Goal: Transaction & Acquisition: Purchase product/service

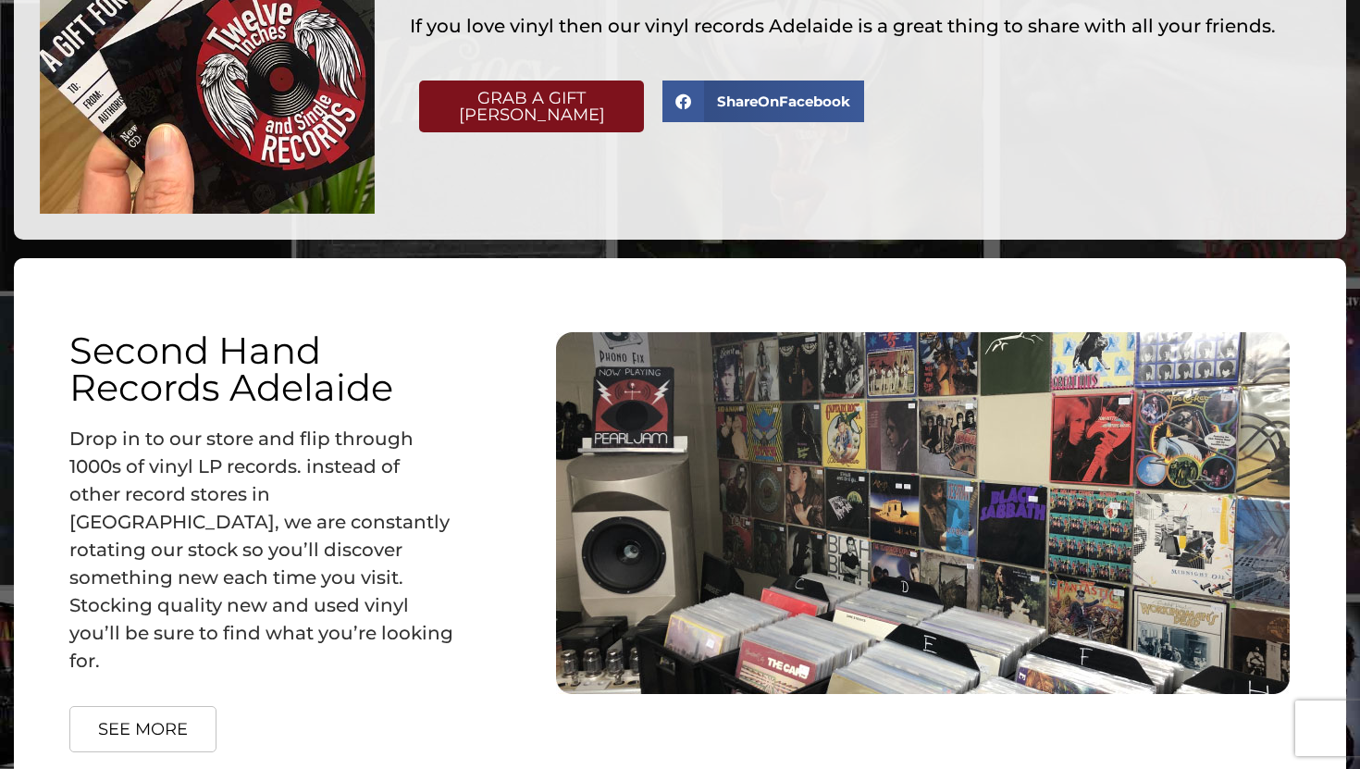
scroll to position [2422, 0]
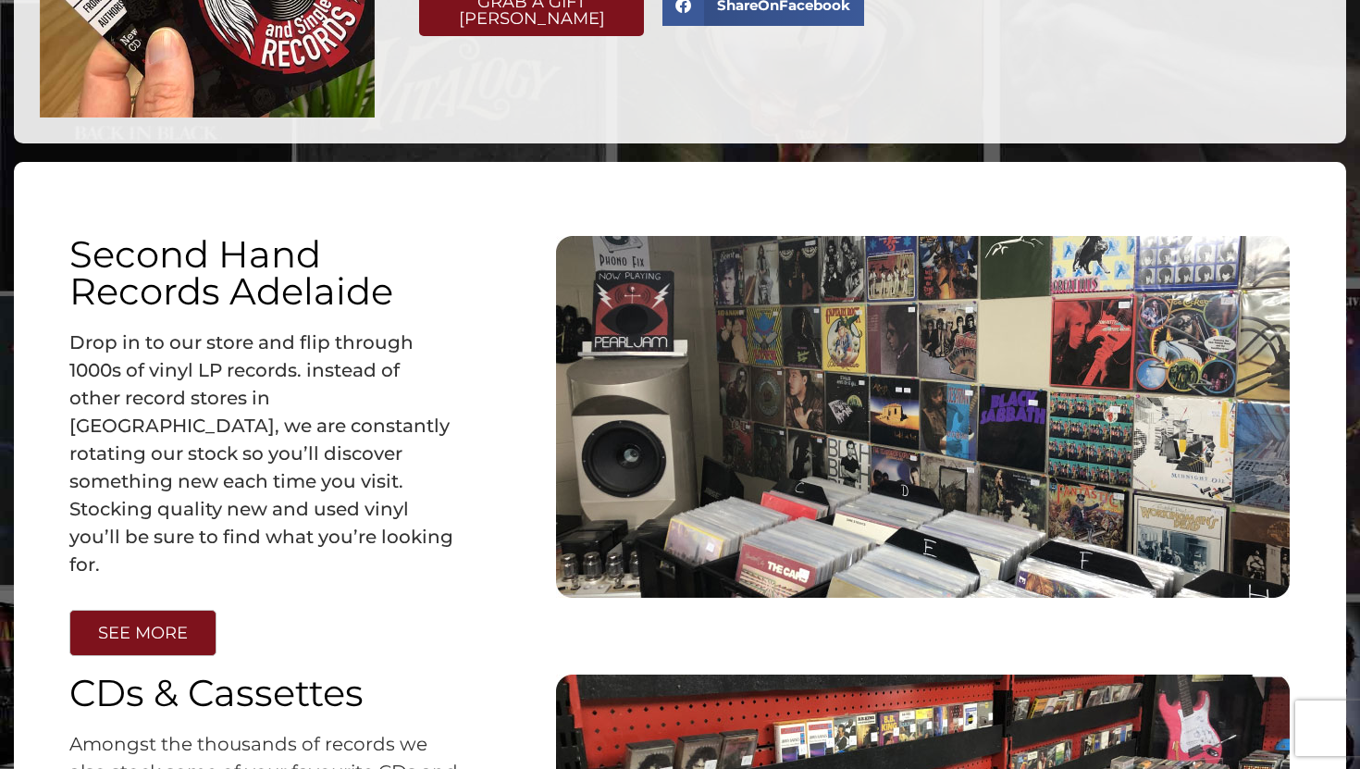
click at [132, 624] on span "SEE MORE" at bounding box center [143, 632] width 90 height 17
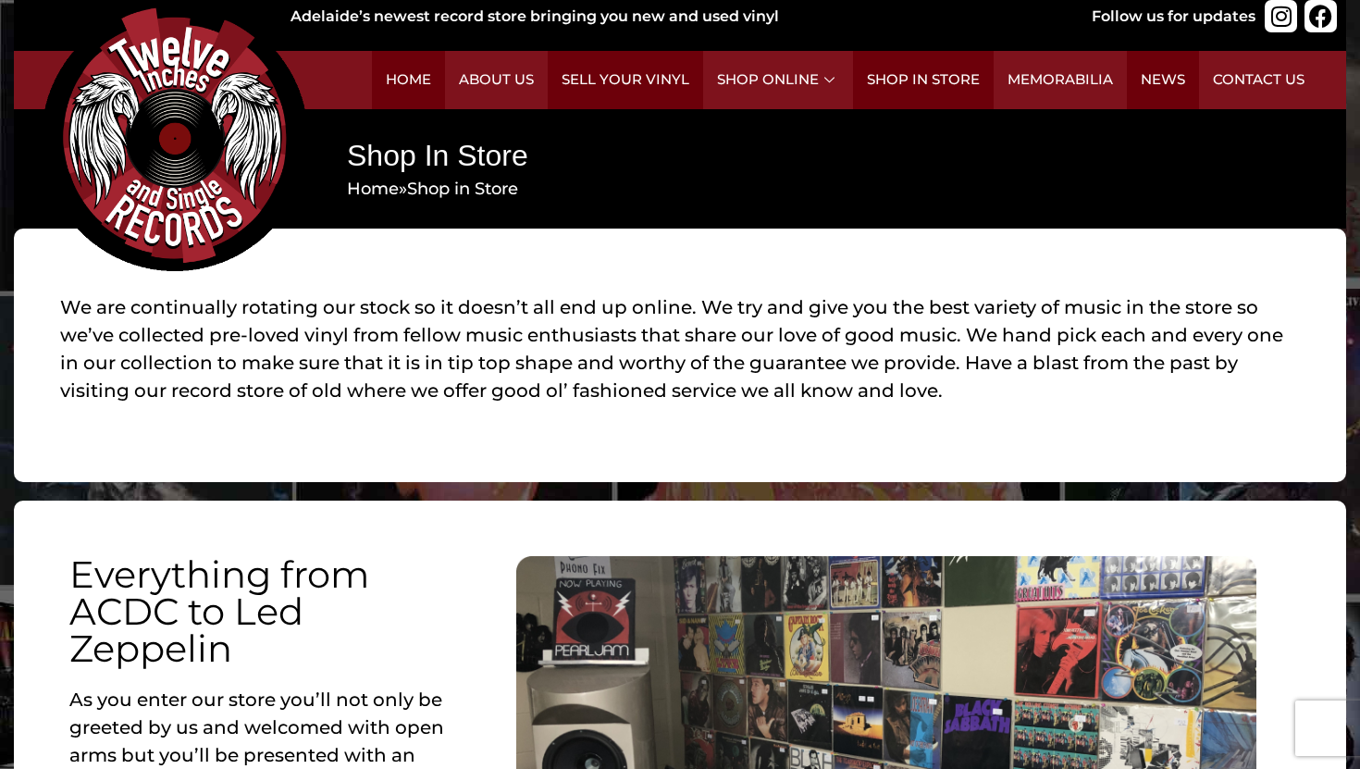
scroll to position [20, 0]
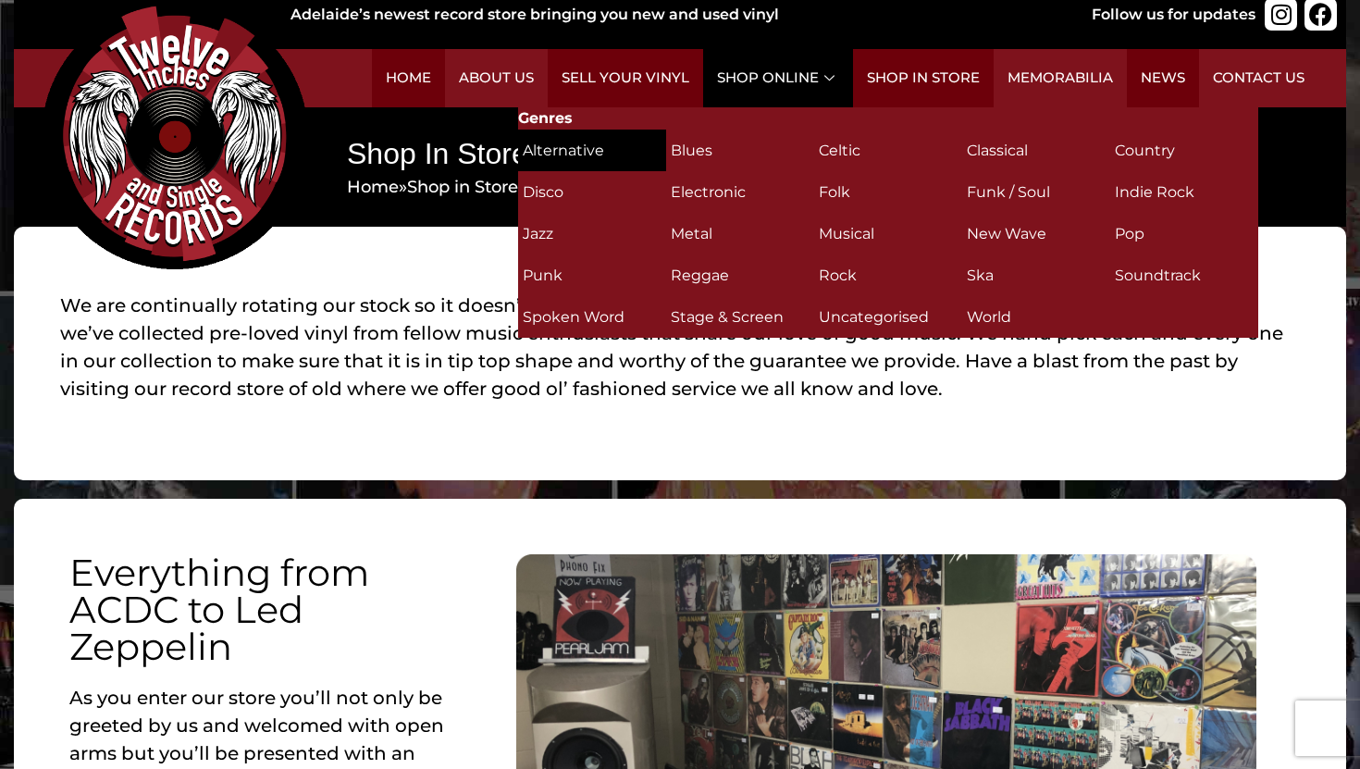
click at [622, 137] on h2 "Alternative (35)" at bounding box center [592, 150] width 139 height 32
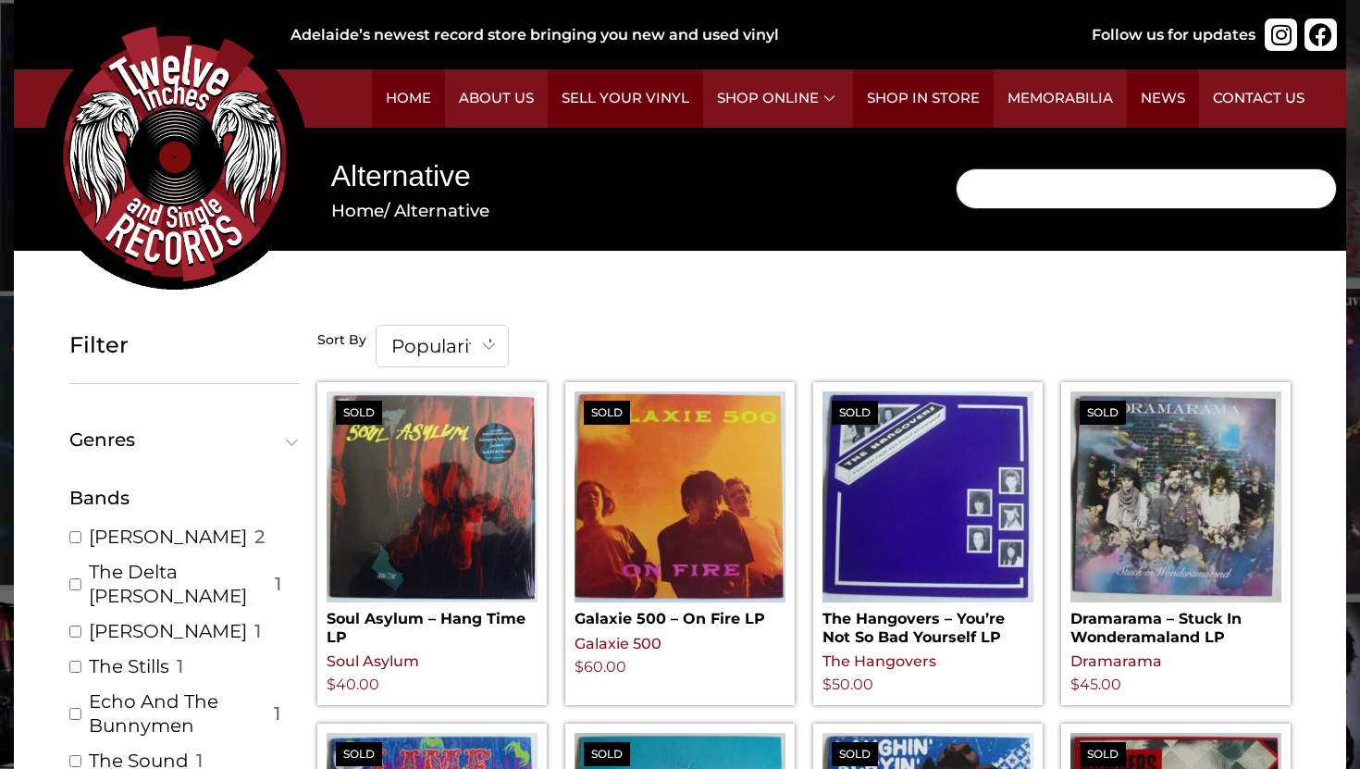
click at [1204, 177] on input "Search" at bounding box center [1145, 188] width 381 height 41
type input "[PERSON_NAME]"
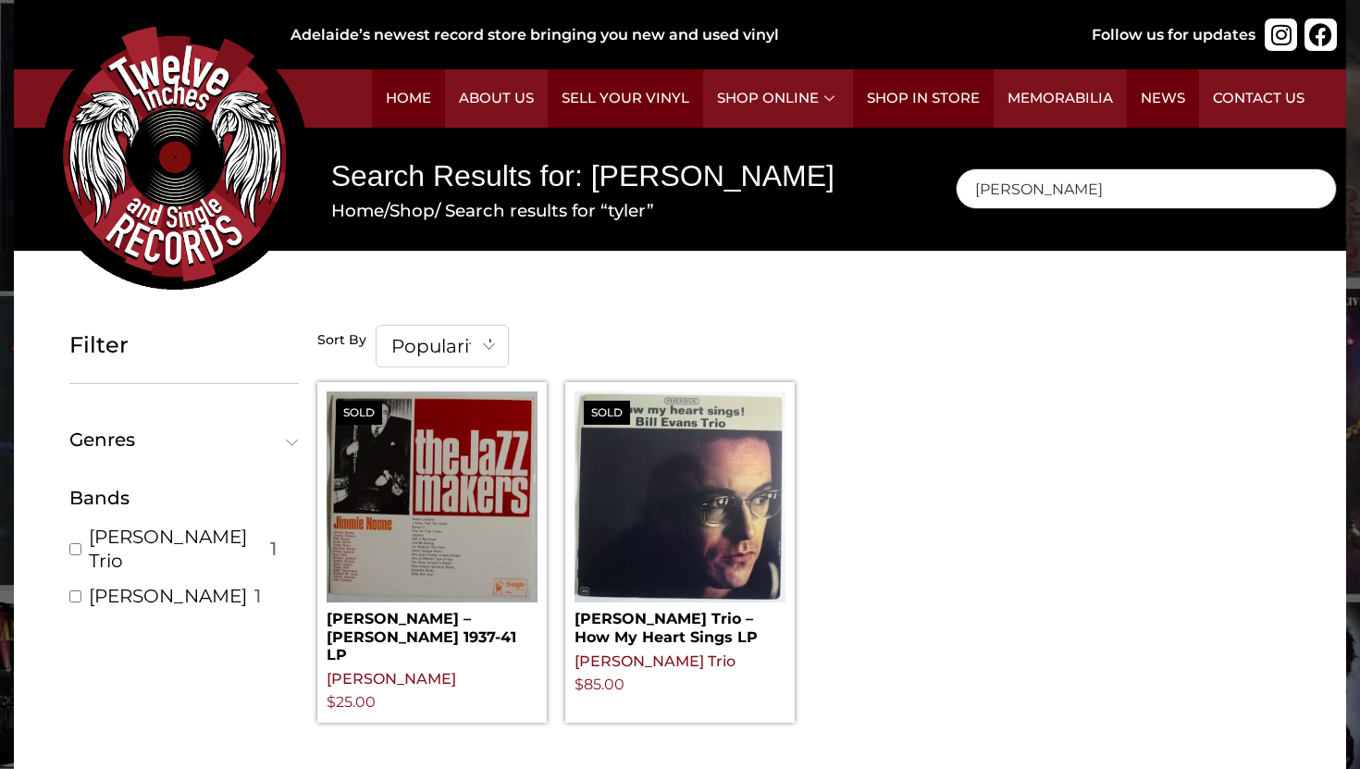
click at [999, 181] on input "[PERSON_NAME]" at bounding box center [1145, 188] width 381 height 41
type input "michael"
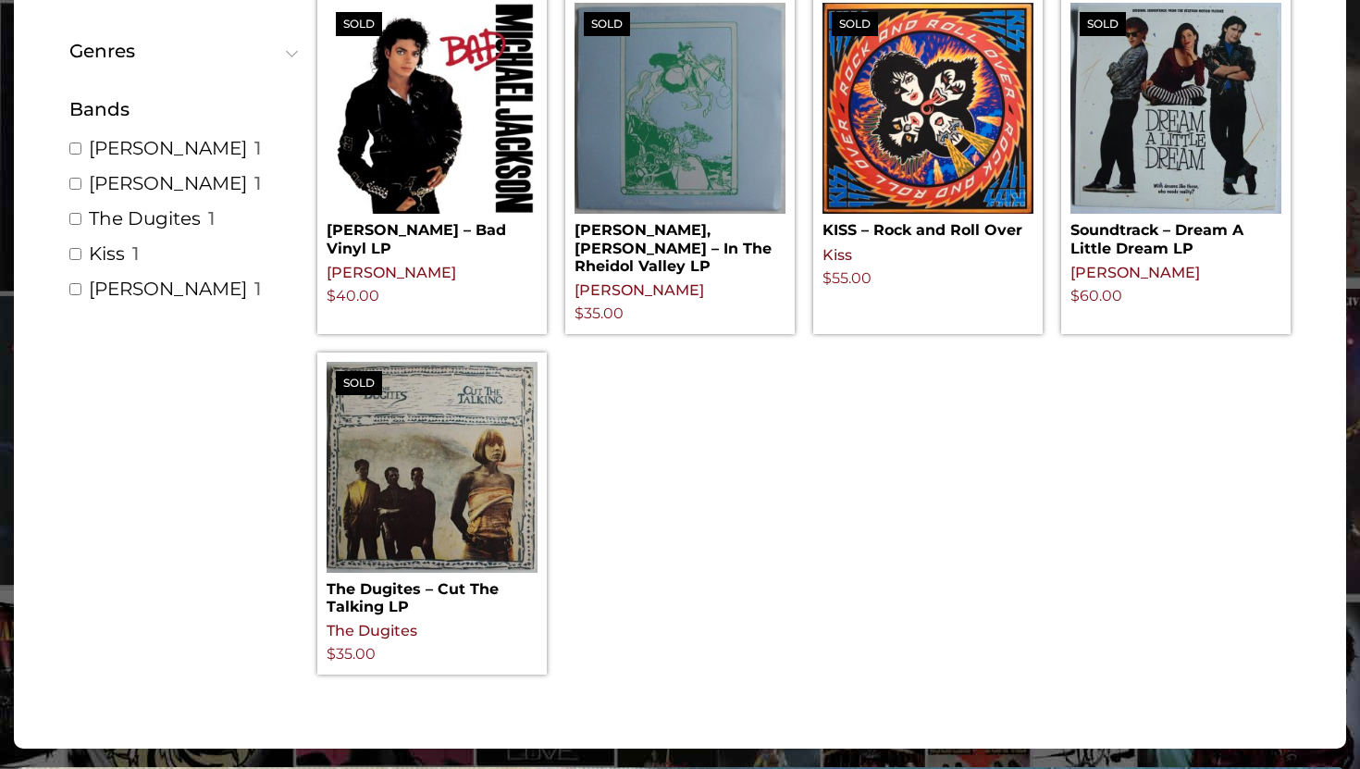
scroll to position [379, 0]
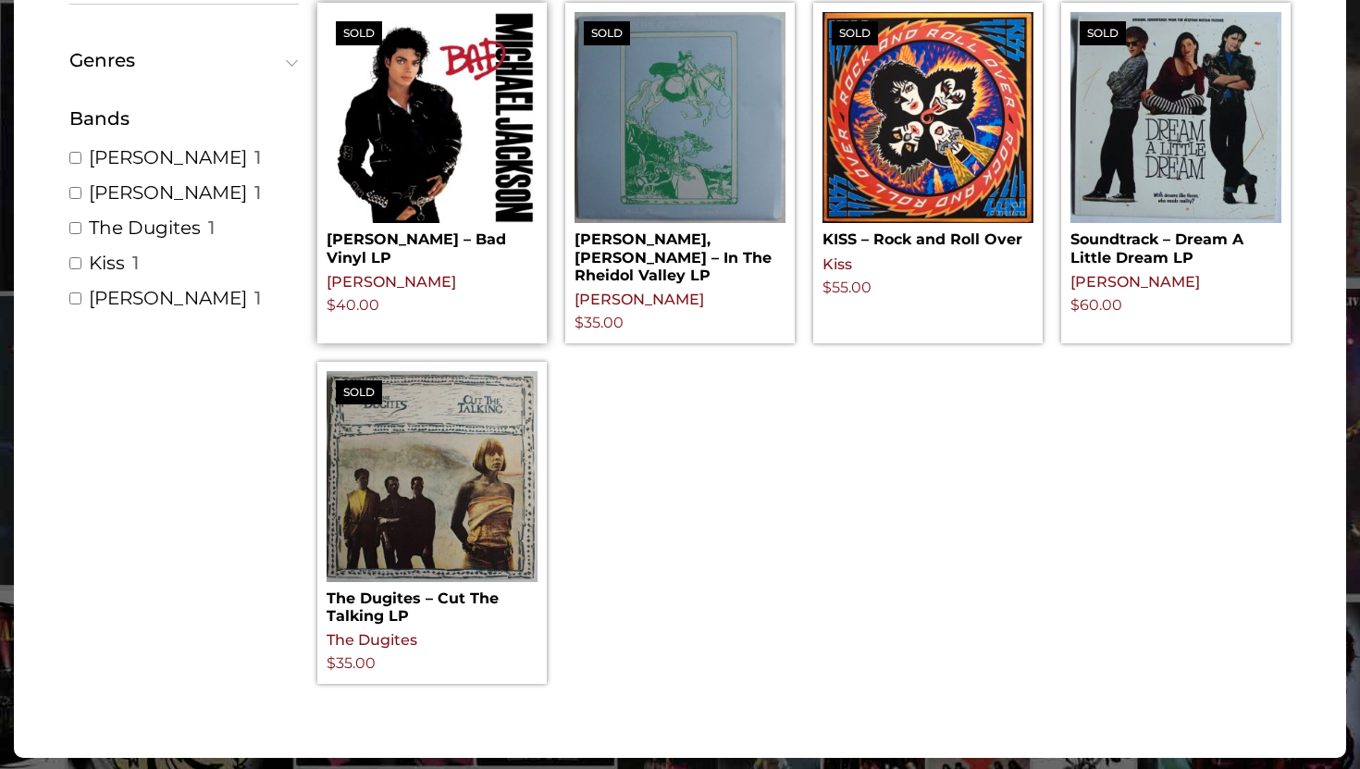
click at [431, 105] on img at bounding box center [432, 117] width 211 height 211
click at [379, 238] on h2 "[PERSON_NAME] – Bad Vinyl LP" at bounding box center [432, 244] width 211 height 43
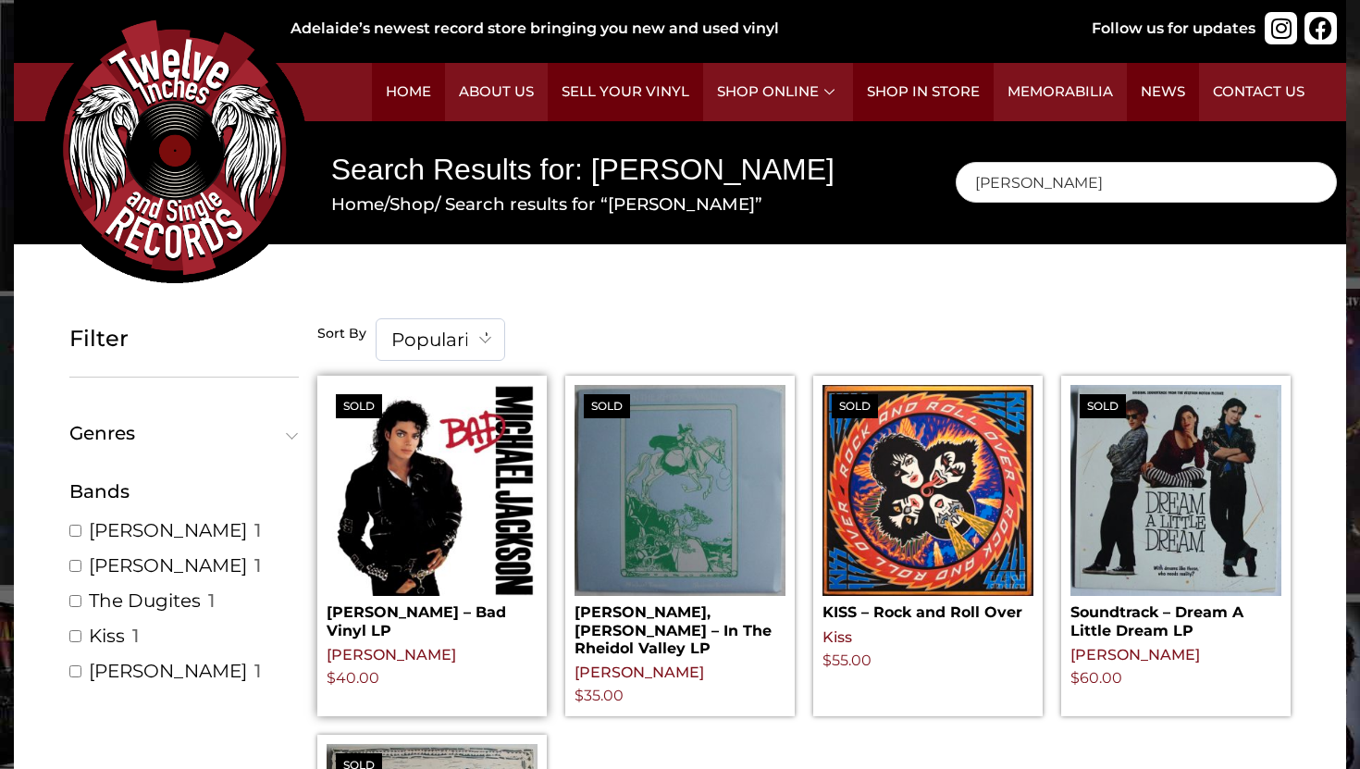
scroll to position [0, 0]
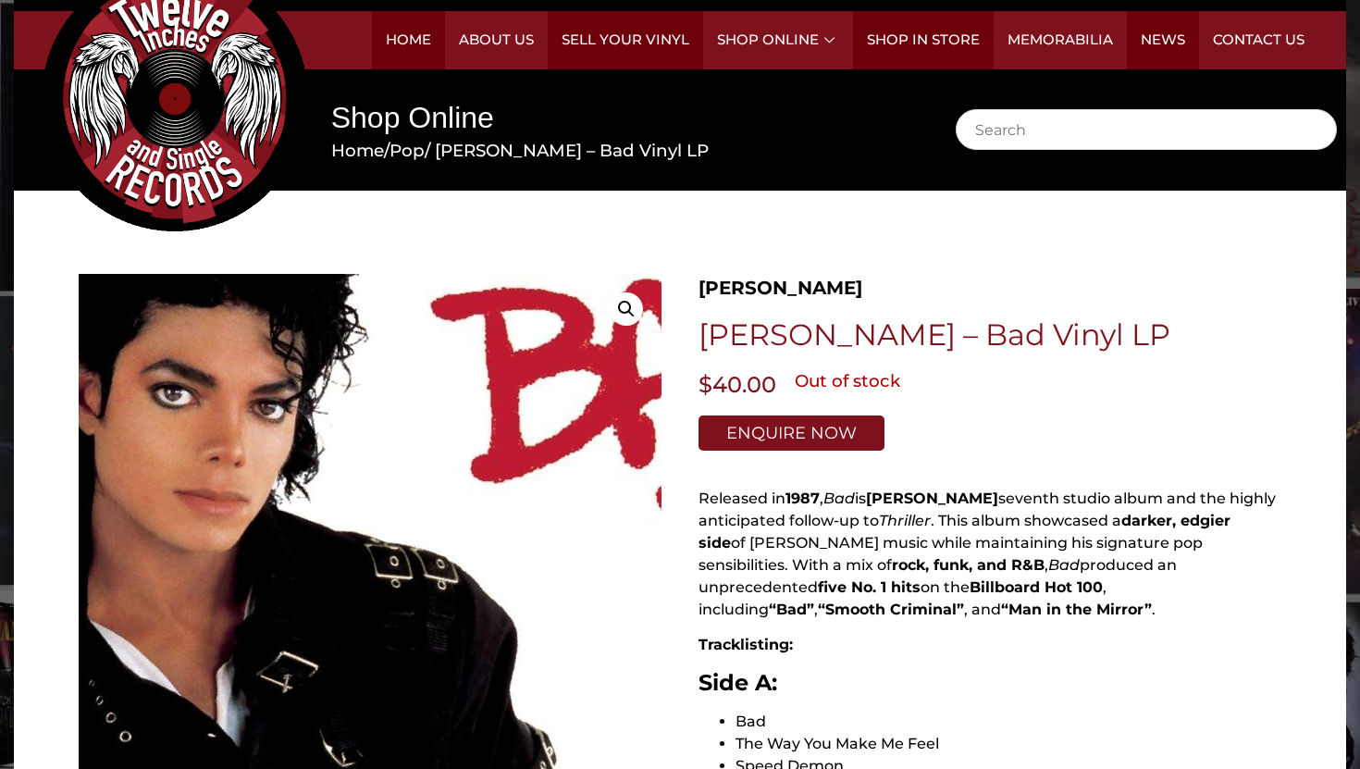
scroll to position [61, 0]
